Goal: Task Accomplishment & Management: Manage account settings

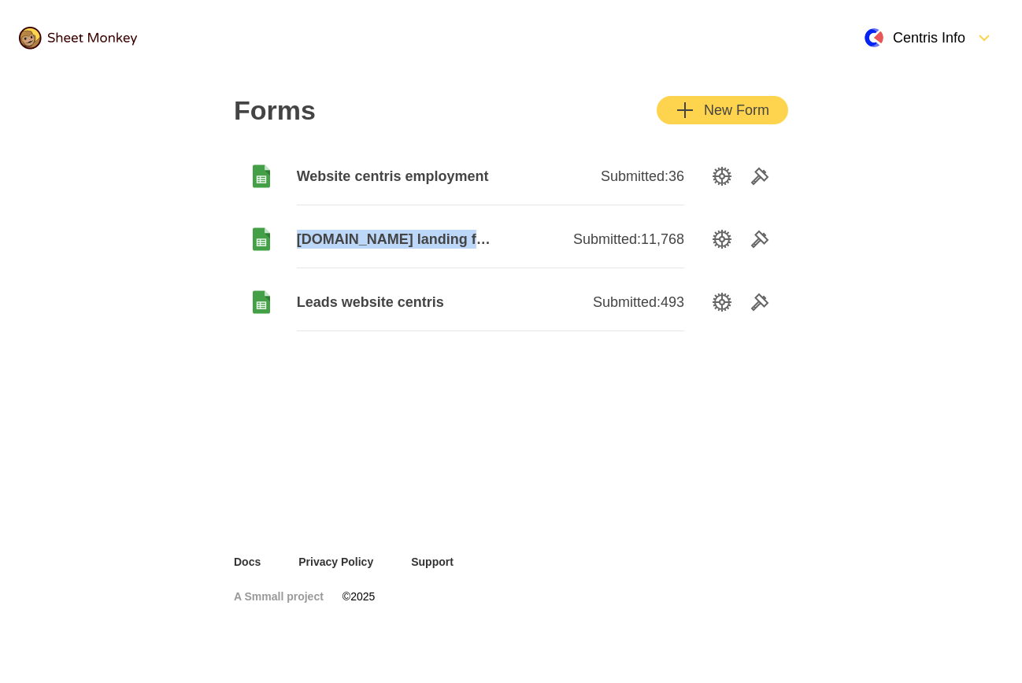
drag, startPoint x: 167, startPoint y: 238, endPoint x: 515, endPoint y: 239, distance: 347.9
click at [515, 239] on div "Forms New Form Website centris employment Submitted: 36 [DOMAIN_NAME] landing f…" at bounding box center [511, 315] width 1022 height 478
click at [892, 204] on div "Forms New Form Website centris employment Submitted: 36 [DOMAIN_NAME] landing f…" at bounding box center [511, 315] width 1022 height 478
click at [971, 47] on div "Centris Info" at bounding box center [929, 38] width 148 height 38
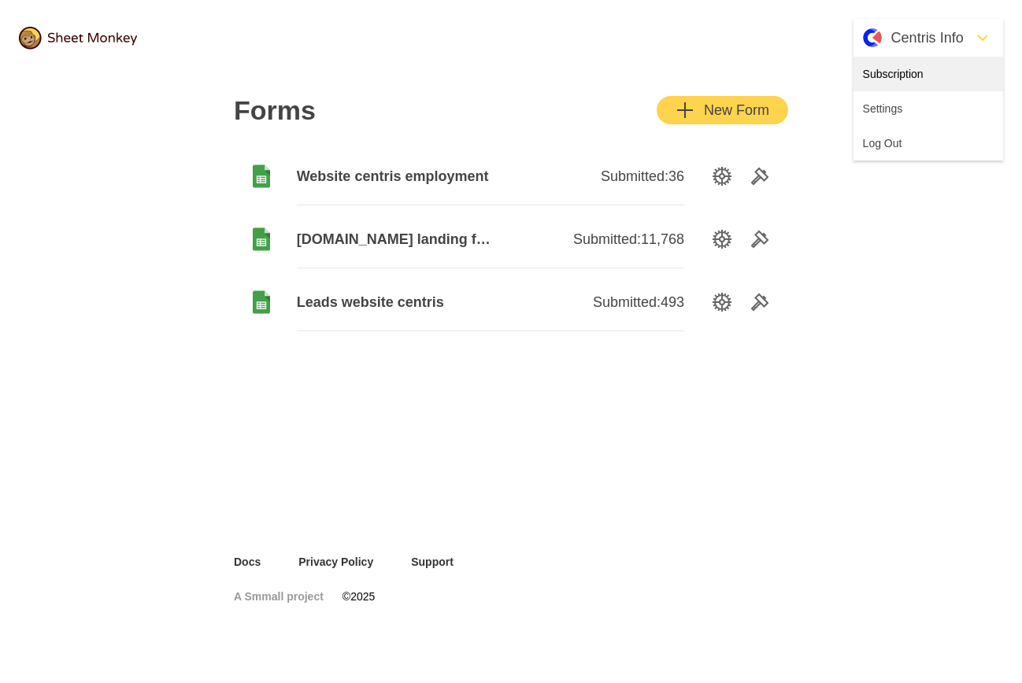
click at [916, 83] on div "Subscription" at bounding box center [928, 74] width 150 height 35
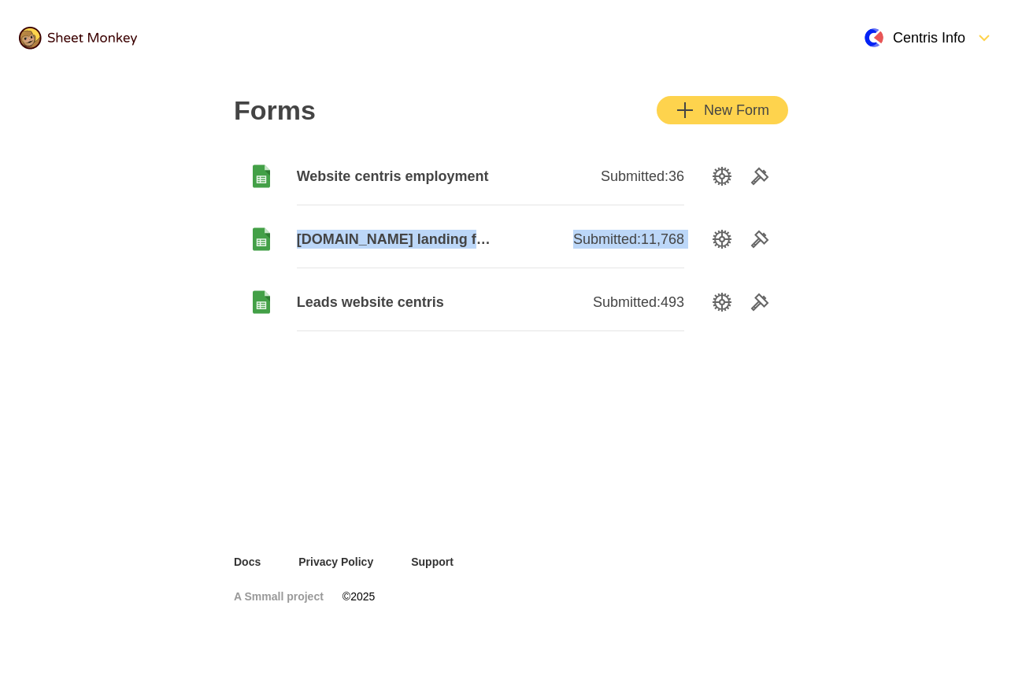
drag, startPoint x: 213, startPoint y: 230, endPoint x: 842, endPoint y: 257, distance: 629.4
click at [781, 257] on div "Forms New Form Website centris employment Submitted: 36 [DOMAIN_NAME] landing f…" at bounding box center [511, 315] width 630 height 478
click at [850, 257] on div "Forms New Form Website centris employment Submitted: 36 [DOMAIN_NAME] landing f…" at bounding box center [511, 315] width 1022 height 478
click at [384, 238] on span "[DOMAIN_NAME] landing form" at bounding box center [394, 239] width 194 height 19
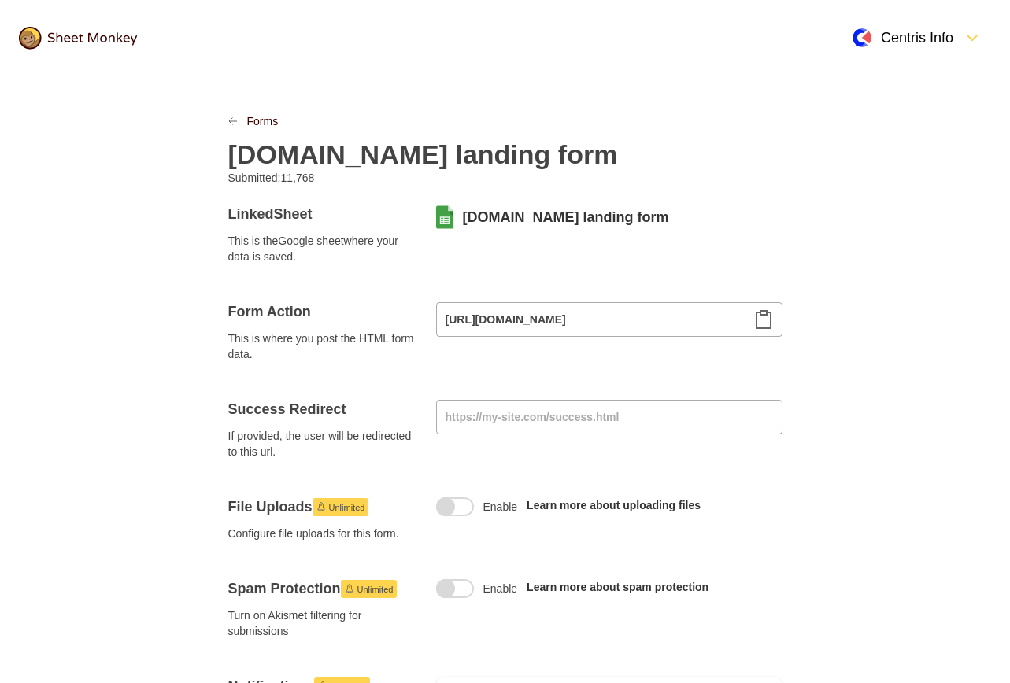
click at [508, 211] on link "[DOMAIN_NAME] landing form" at bounding box center [566, 217] width 206 height 19
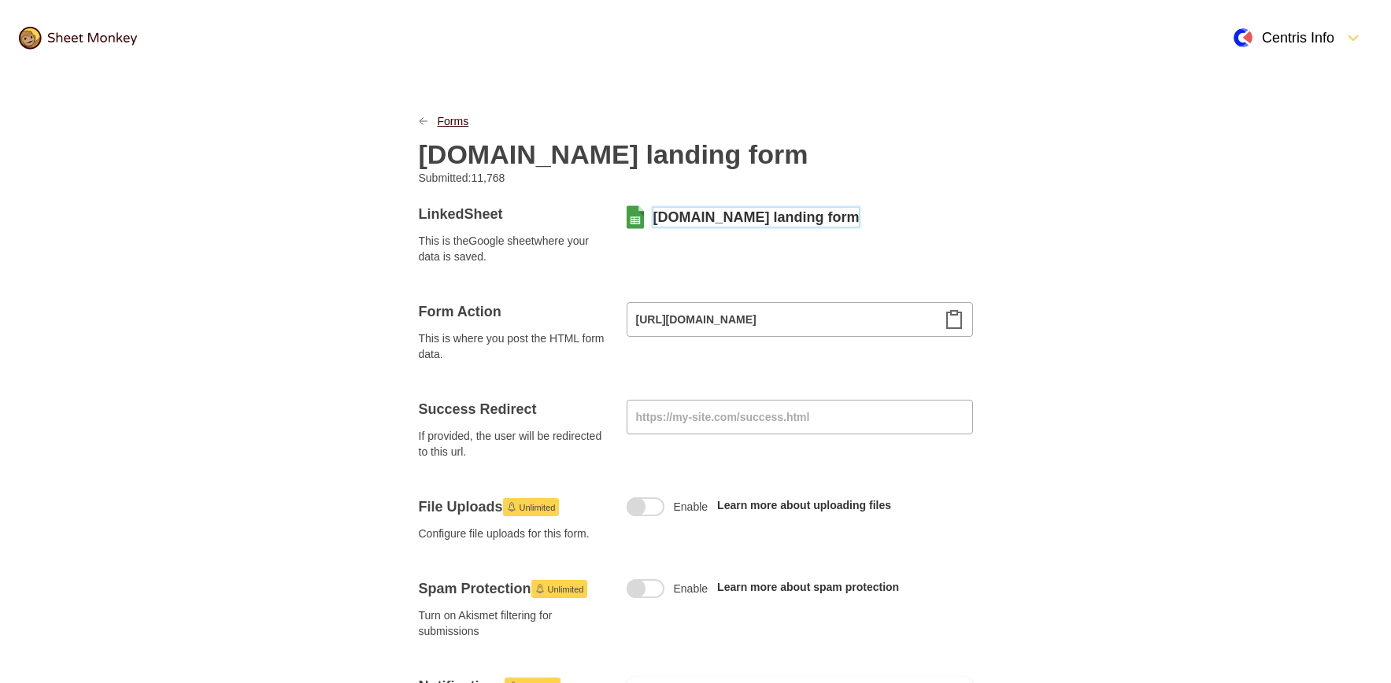
click at [462, 123] on link "Forms" at bounding box center [453, 121] width 31 height 16
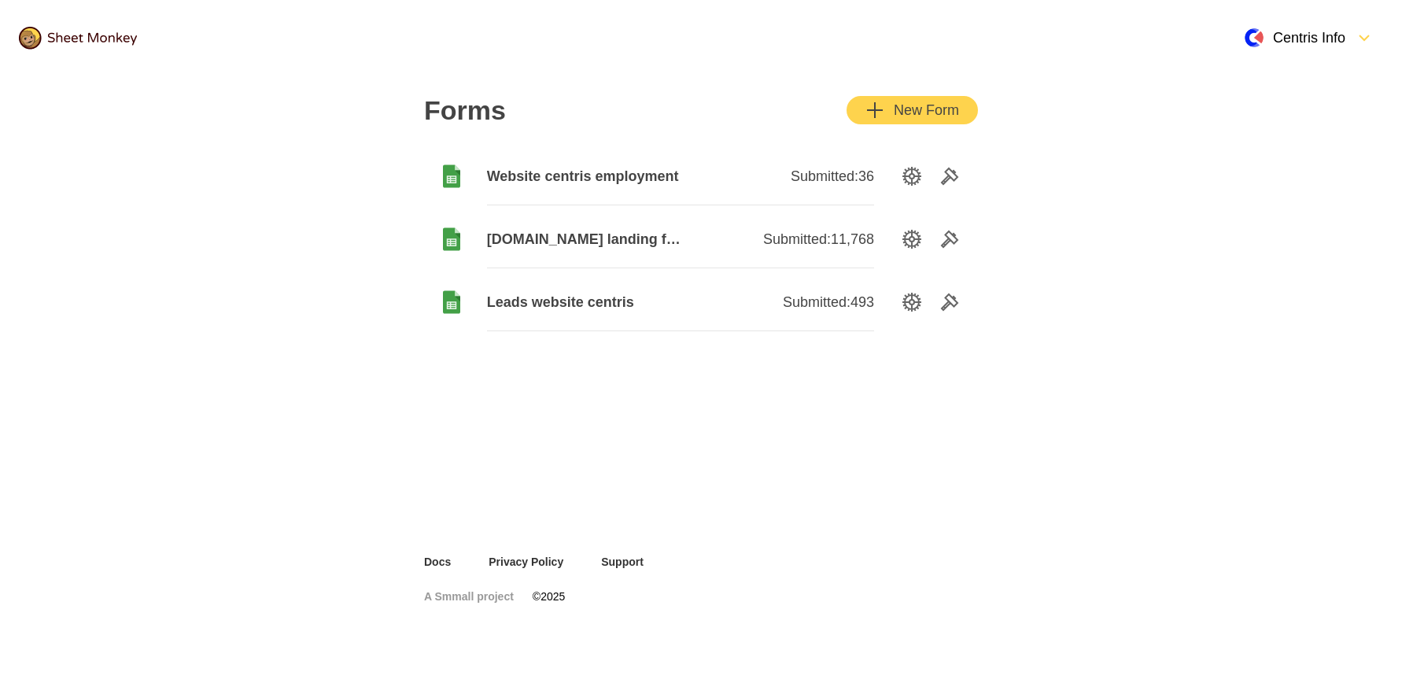
click at [607, 301] on span "Leads website centris" at bounding box center [584, 302] width 194 height 19
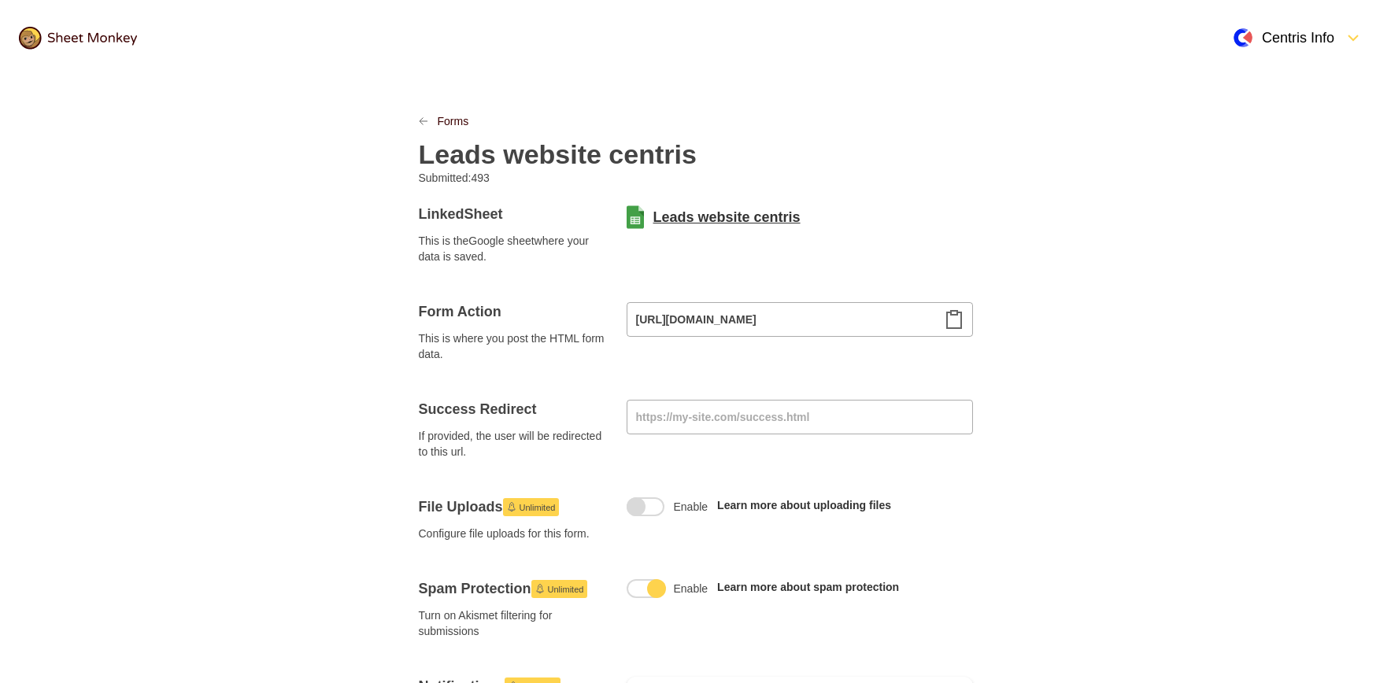
click at [722, 219] on link "Leads website centris" at bounding box center [726, 217] width 147 height 19
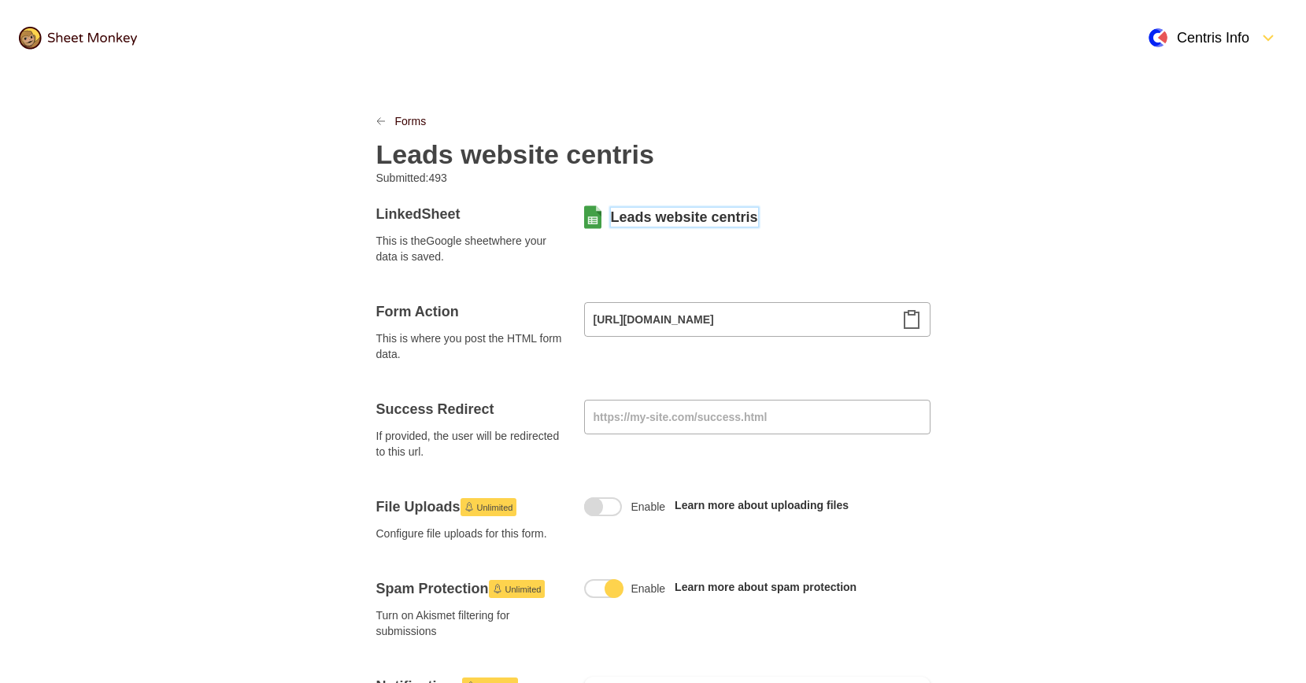
click at [395, 120] on link "Forms" at bounding box center [410, 121] width 31 height 16
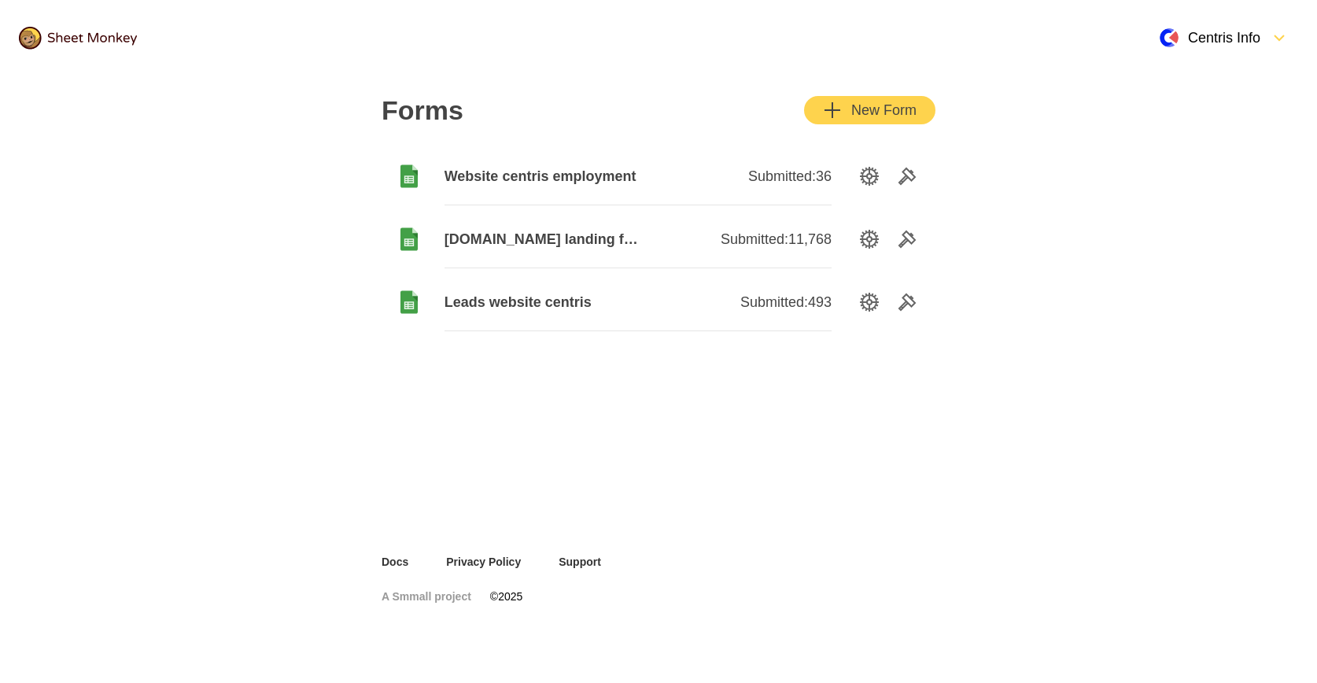
click at [534, 177] on span "Website centris employment" at bounding box center [542, 176] width 194 height 19
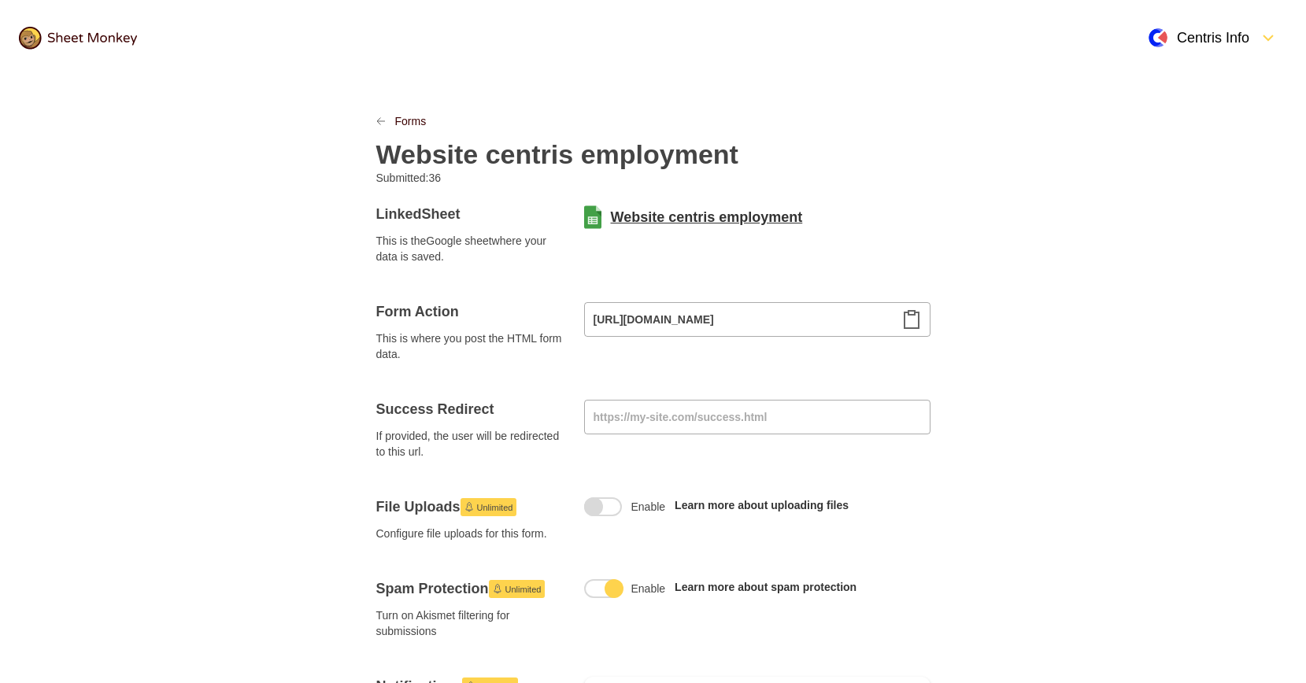
click at [655, 210] on link "Website centris employment" at bounding box center [707, 217] width 192 height 19
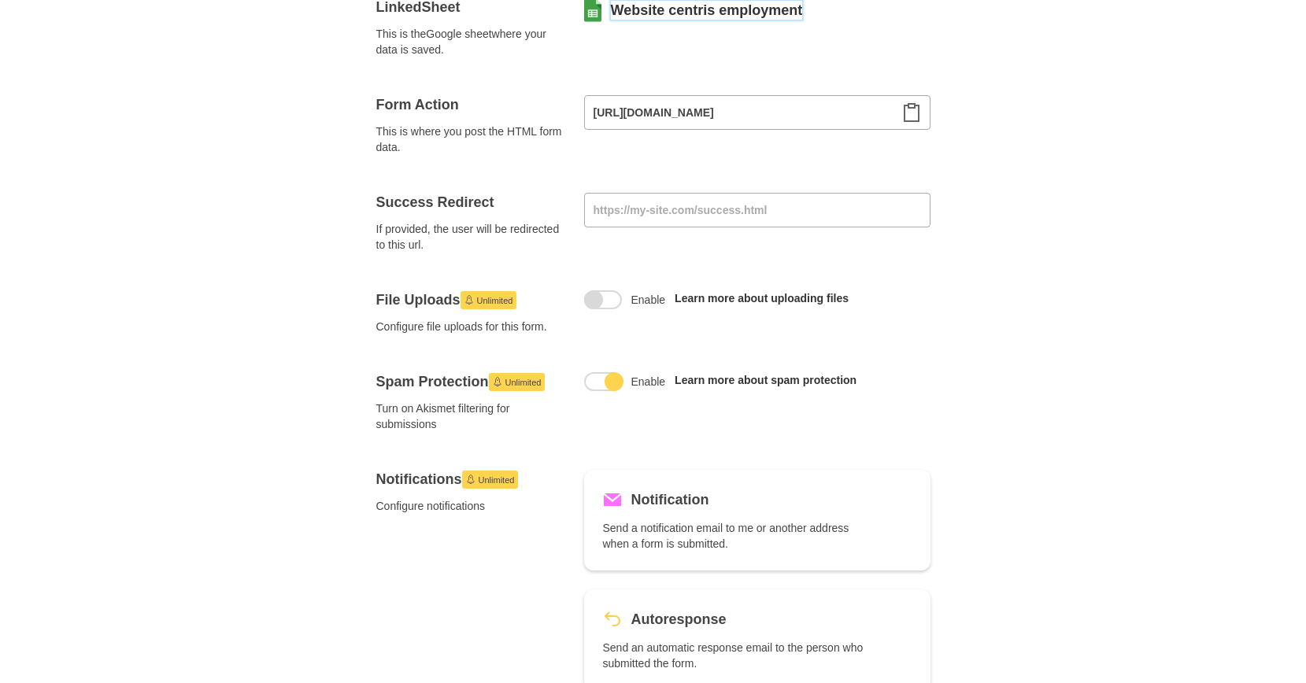
scroll to position [352, 0]
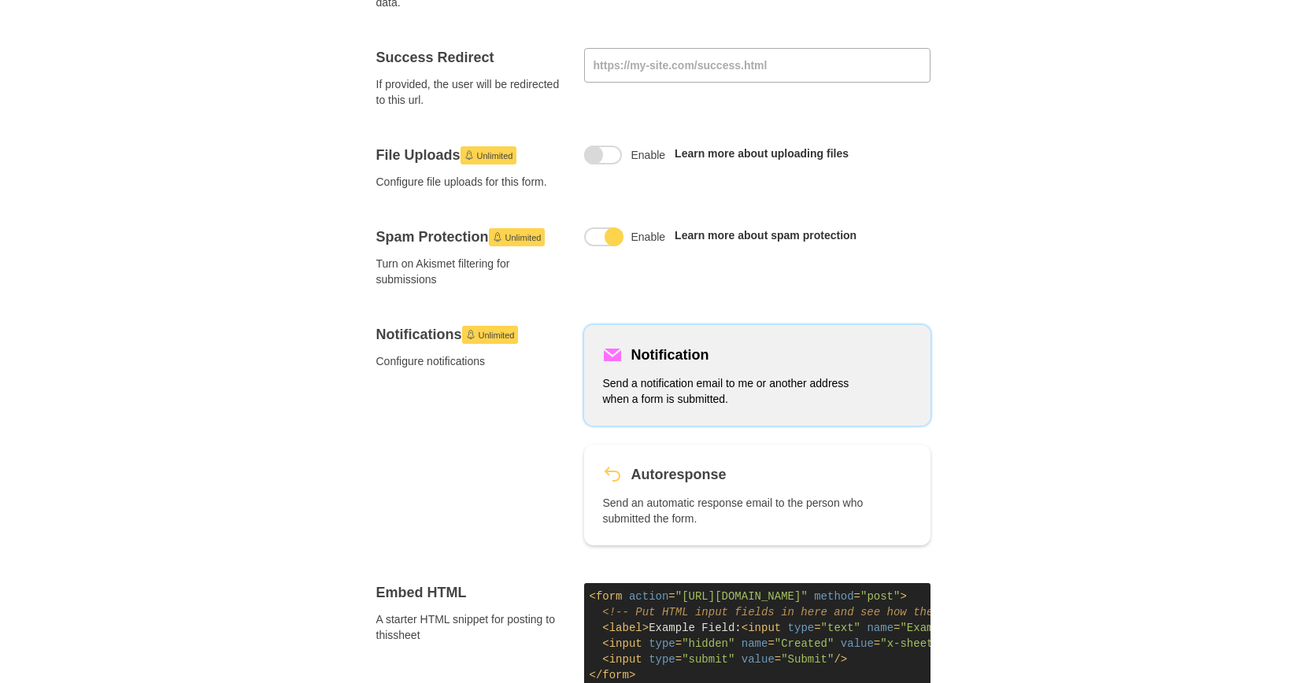
click at [645, 386] on p "Send a notification email to me or another address when a form is submitted." at bounding box center [735, 390] width 264 height 31
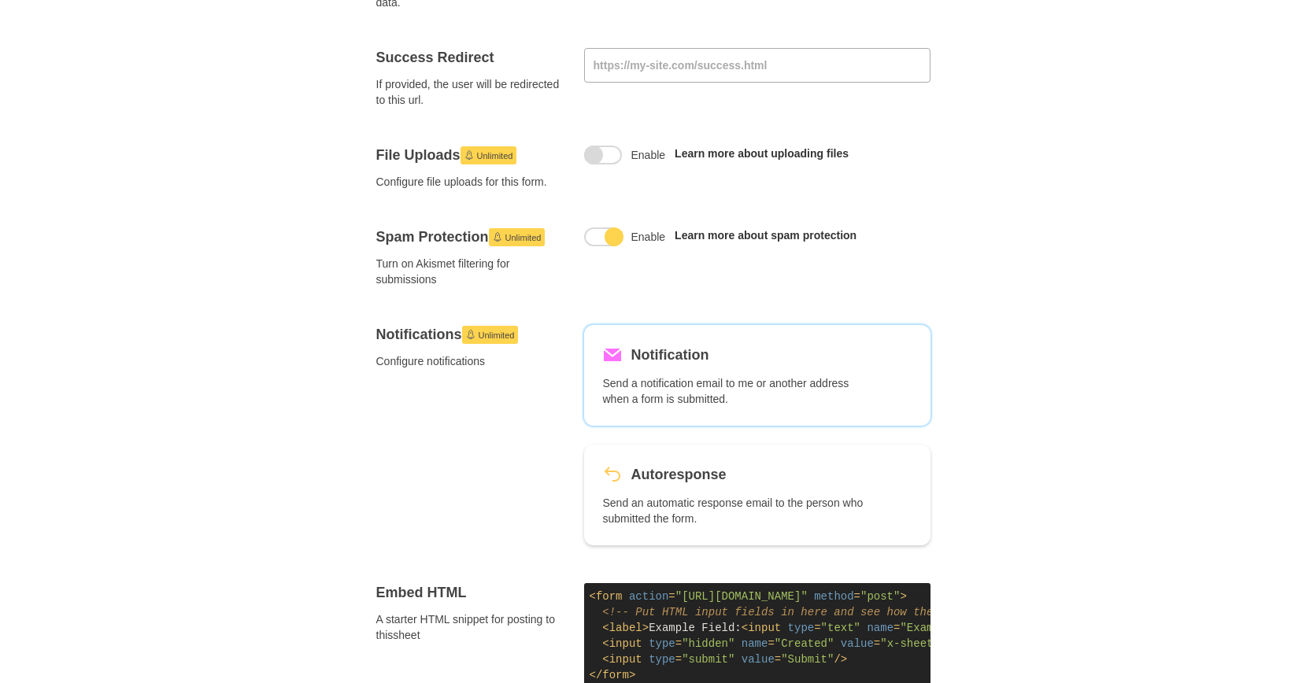
scroll to position [0, 0]
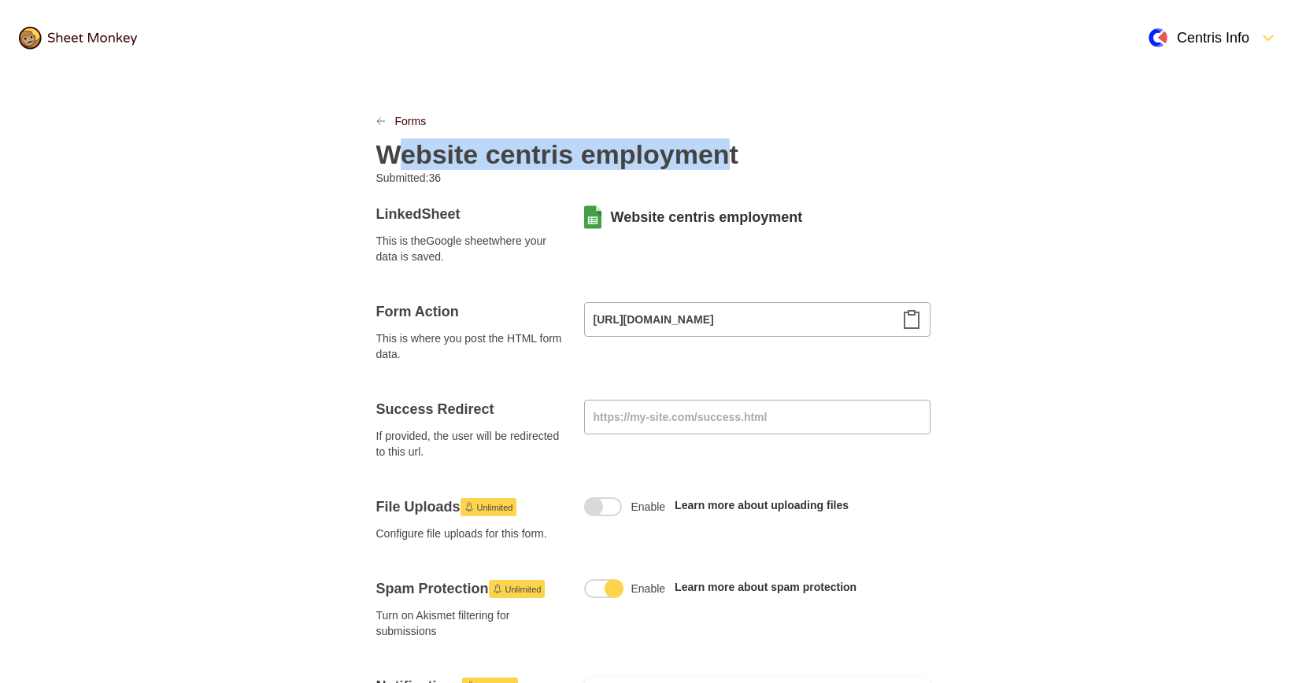
drag, startPoint x: 430, startPoint y: 150, endPoint x: 705, endPoint y: 151, distance: 275.5
click at [705, 151] on h2 "Website centris employment" at bounding box center [557, 154] width 362 height 31
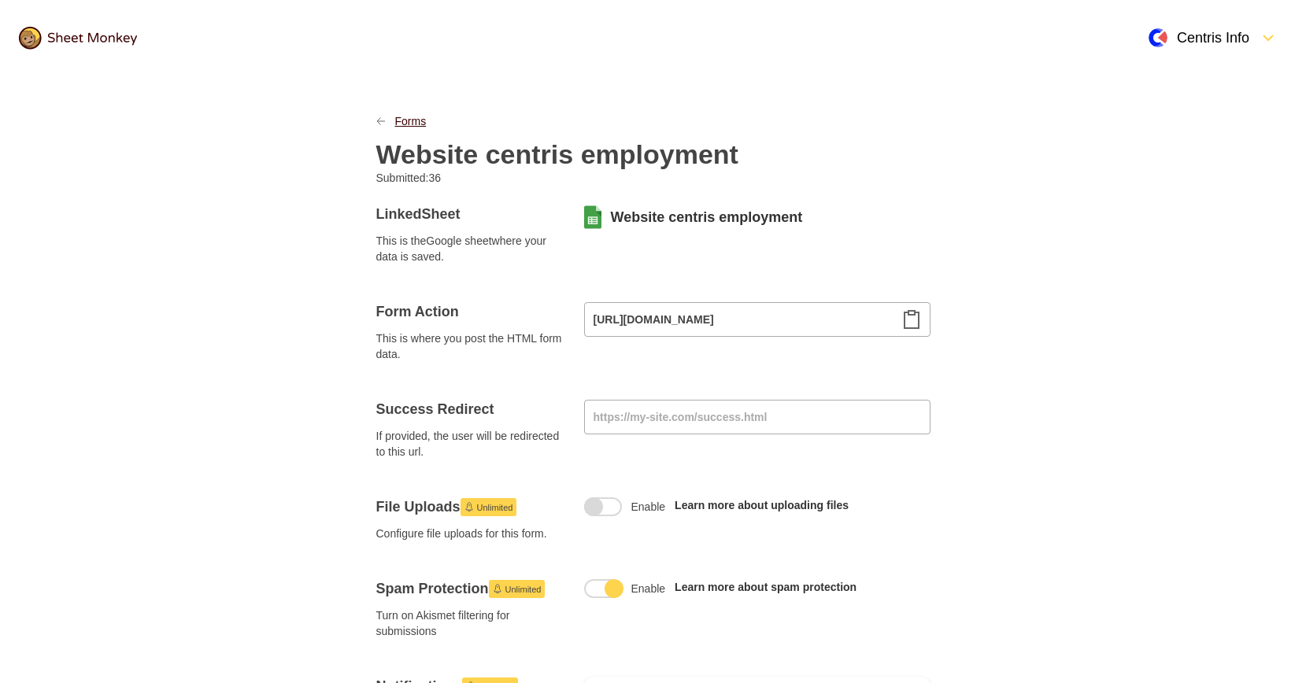
click at [423, 122] on link "Forms" at bounding box center [410, 121] width 31 height 16
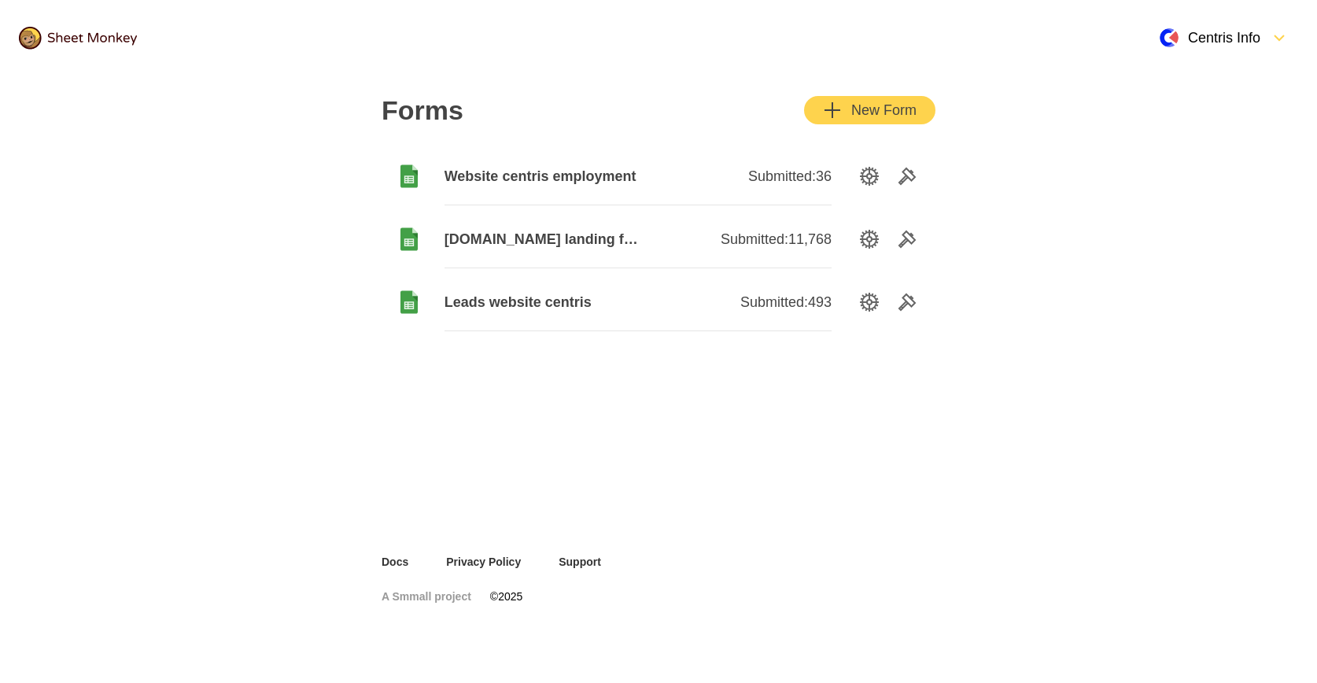
click at [520, 306] on span "Leads website centris" at bounding box center [542, 302] width 194 height 19
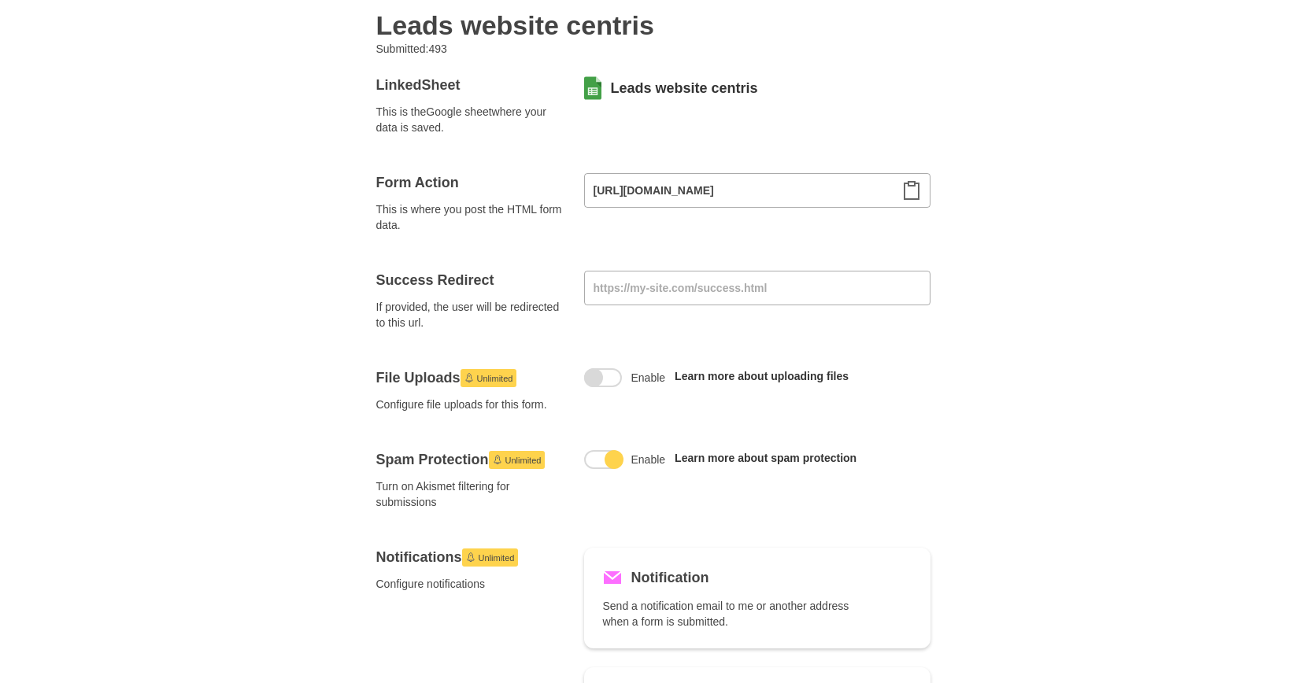
scroll to position [130, 0]
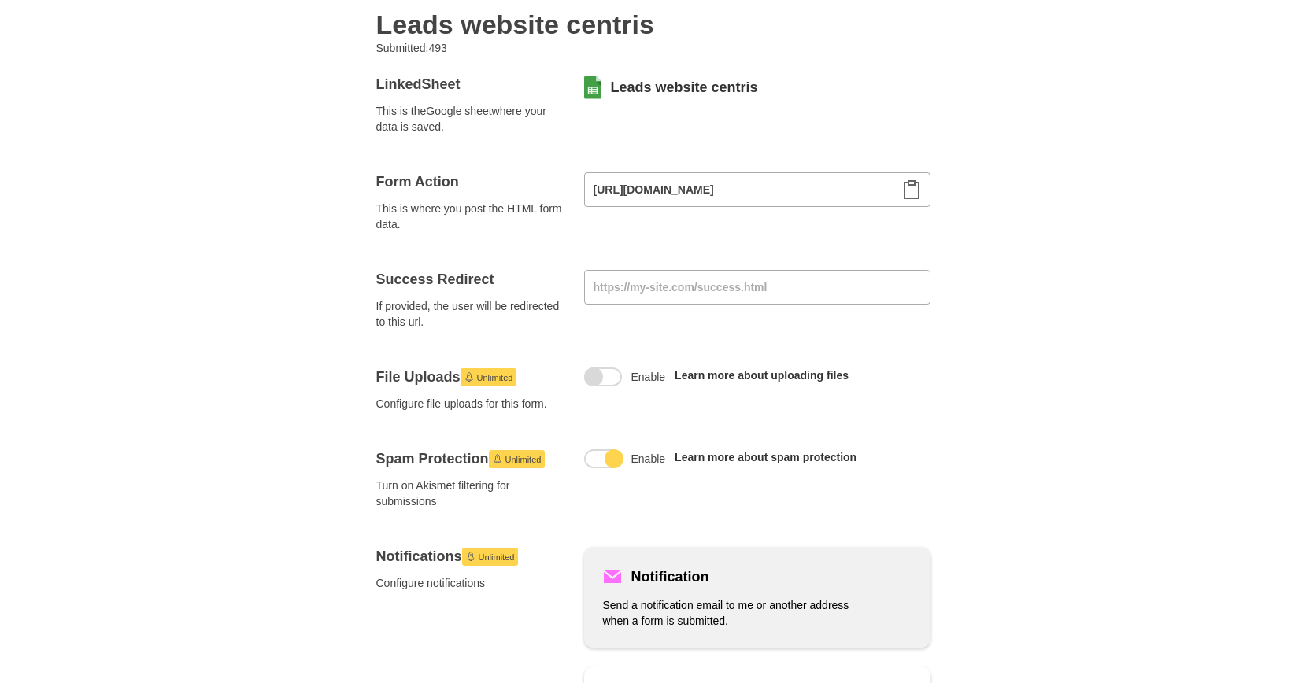
click at [661, 583] on h5 "Notification" at bounding box center [670, 577] width 78 height 22
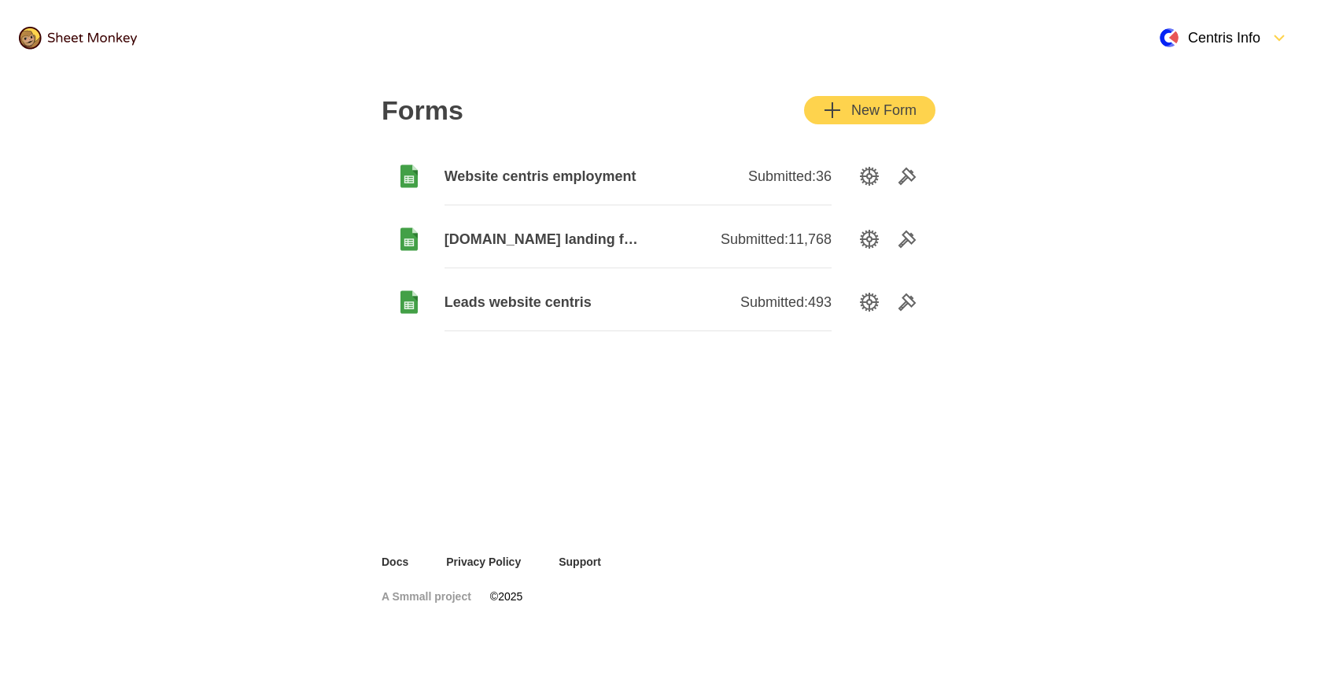
click at [501, 241] on span "[DOMAIN_NAME] landing form" at bounding box center [542, 239] width 194 height 19
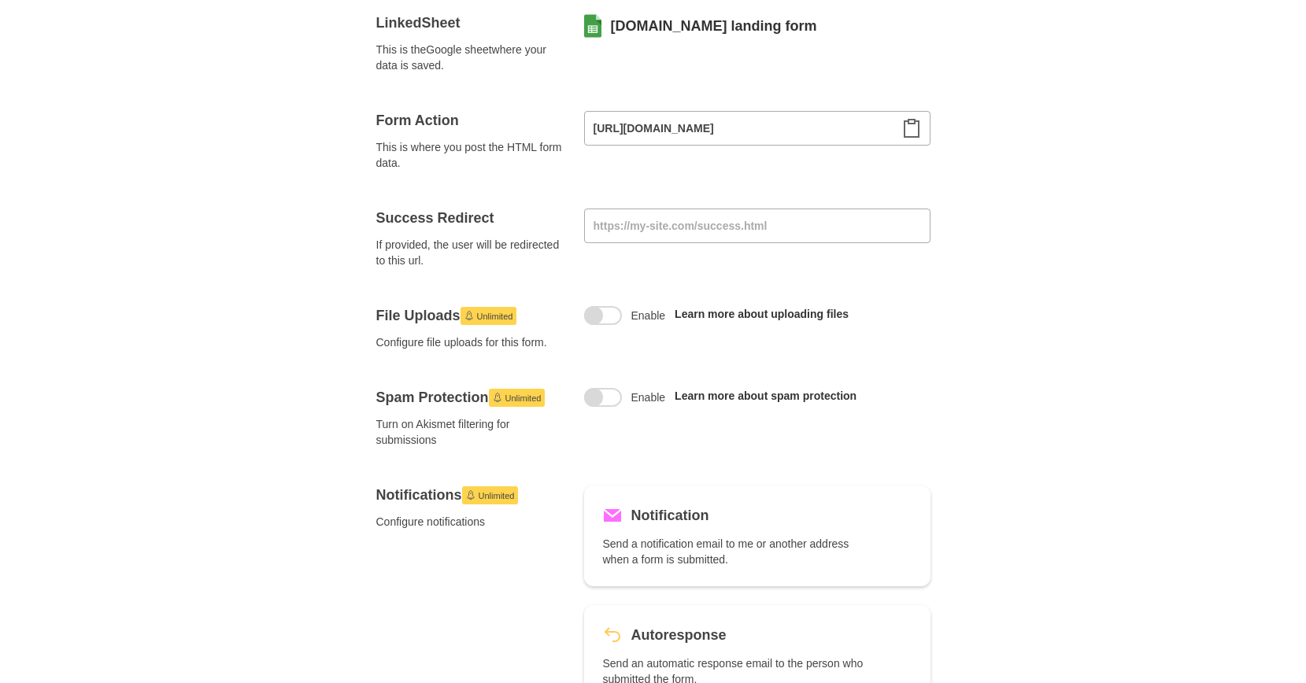
scroll to position [252, 0]
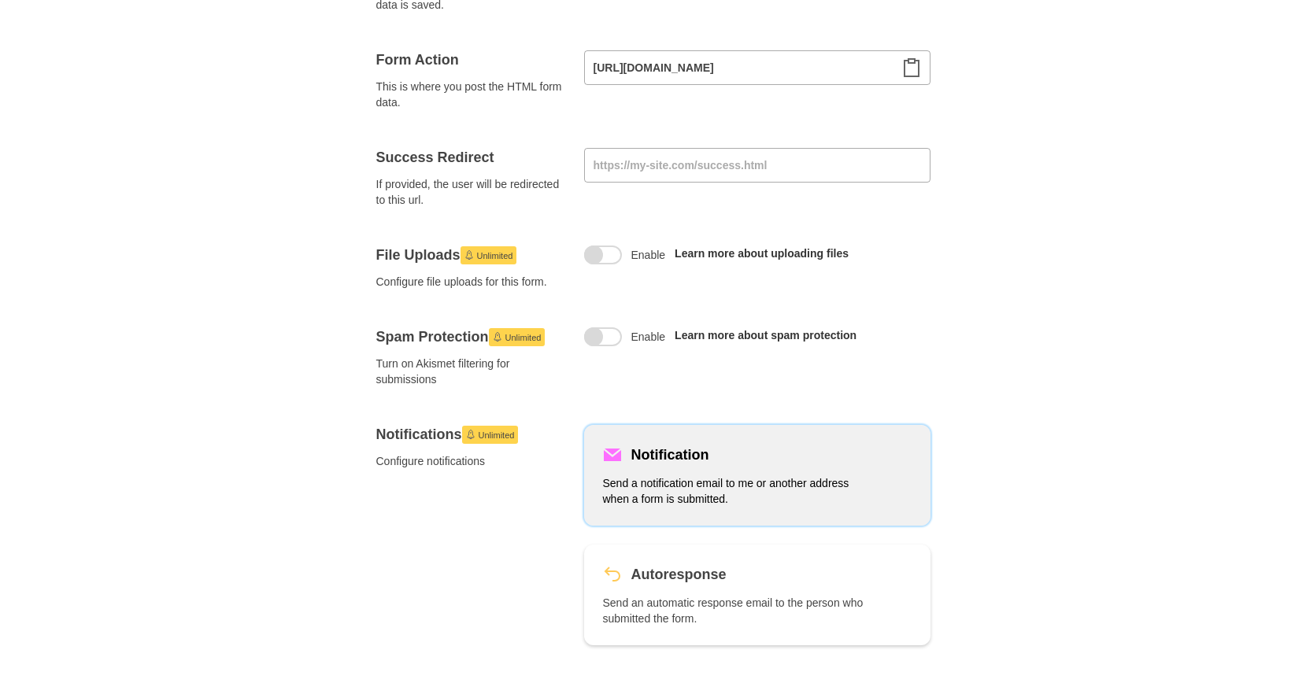
click at [660, 482] on p "Send a notification email to me or another address when a form is submitted." at bounding box center [735, 490] width 264 height 31
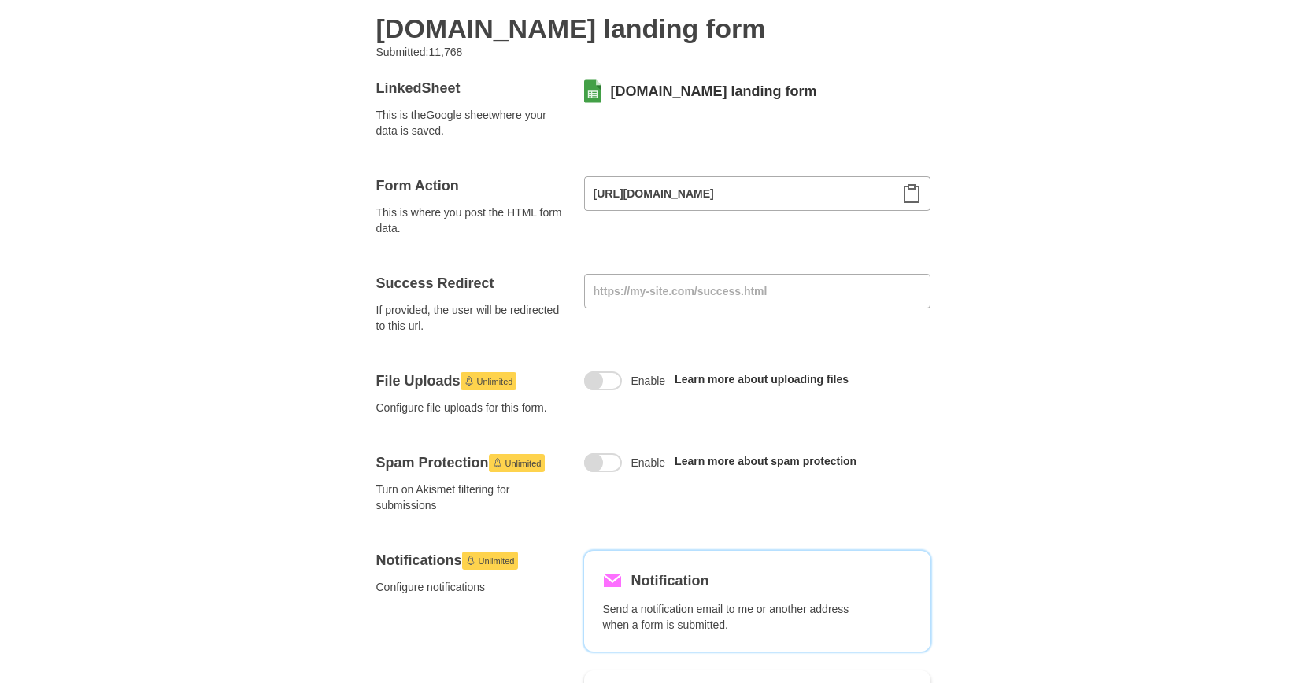
scroll to position [0, 0]
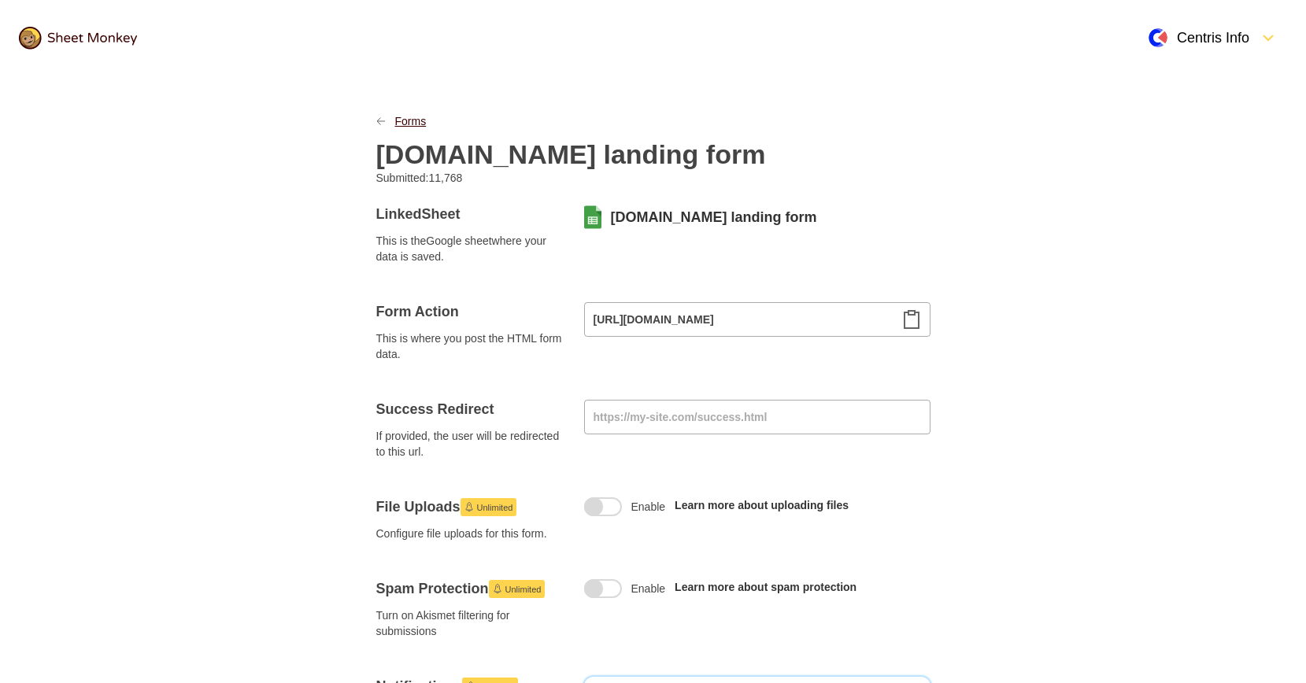
click at [402, 117] on link "Forms" at bounding box center [410, 121] width 31 height 16
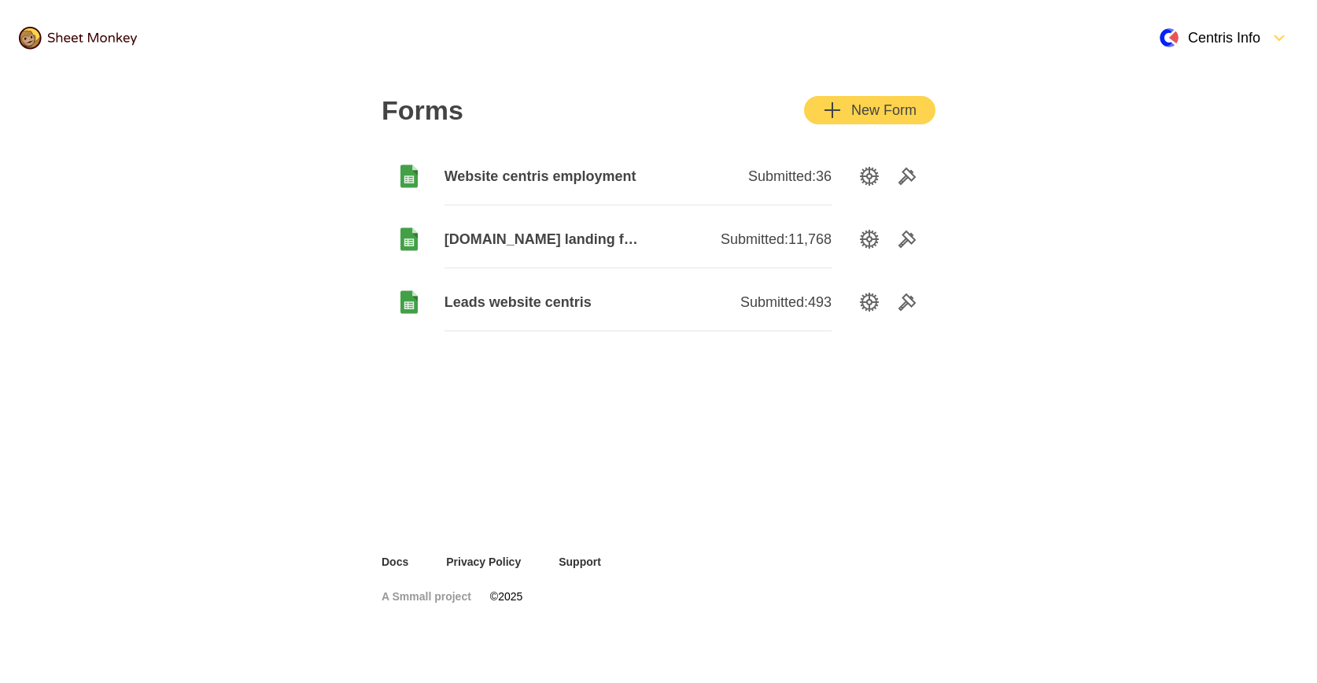
click at [505, 238] on span "[DOMAIN_NAME] landing form" at bounding box center [542, 239] width 194 height 19
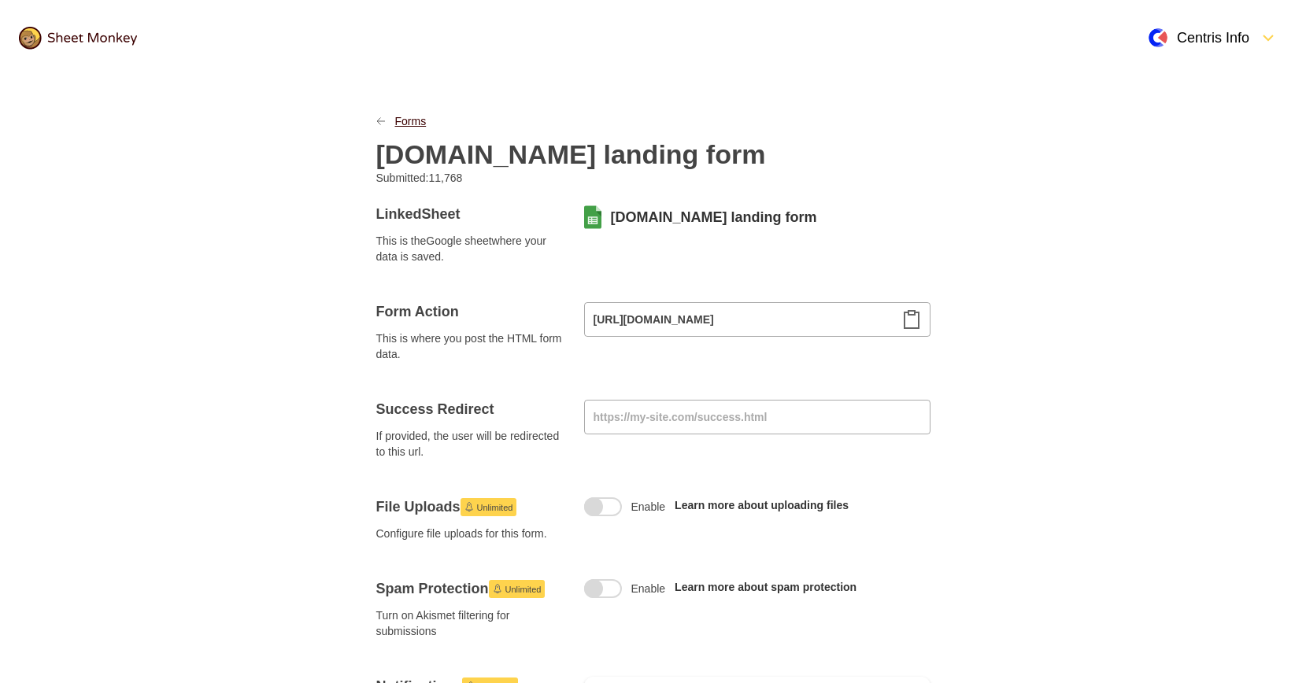
click at [406, 118] on link "Forms" at bounding box center [410, 121] width 31 height 16
